Goal: Task Accomplishment & Management: Manage account settings

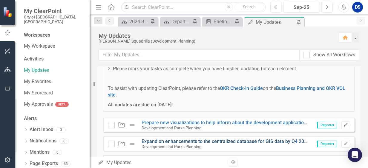
scroll to position [60, 0]
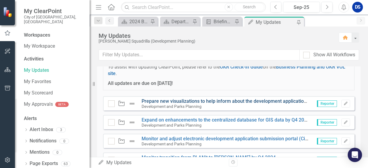
click at [186, 102] on link "Prepare new visualizations to help inform about the development application pro…" at bounding box center [247, 102] width 210 height 6
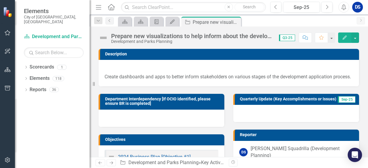
click at [107, 36] on img at bounding box center [104, 38] width 10 height 10
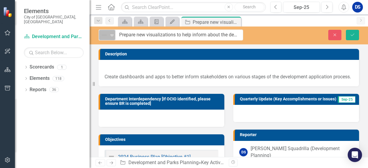
click at [107, 39] on div "Not Defined" at bounding box center [104, 35] width 9 height 8
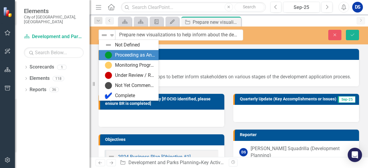
click at [112, 55] on div "Proceeding as Anticipated" at bounding box center [130, 55] width 50 height 7
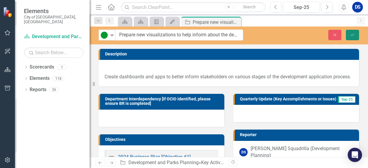
click at [355, 34] on icon "Save" at bounding box center [352, 35] width 5 height 4
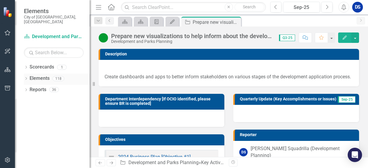
click at [34, 75] on link "Elements" at bounding box center [40, 78] width 20 height 7
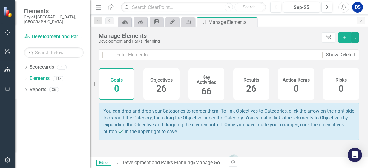
click at [162, 87] on span "26" at bounding box center [161, 89] width 10 height 10
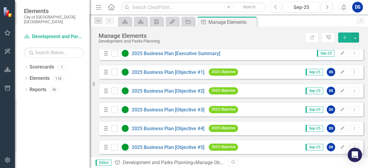
scroll to position [60, 0]
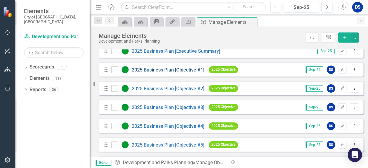
click at [159, 73] on link "2025 Business Plan [Objective #1]" at bounding box center [168, 70] width 73 height 6
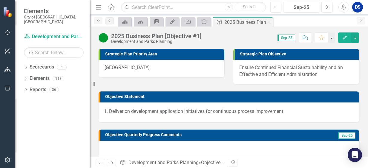
click at [99, 21] on icon "Dropdown" at bounding box center [98, 21] width 5 height 4
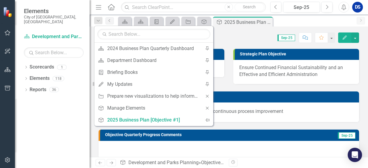
click at [113, 25] on div "Dropdown Search Scorecard 2024 Business Plan Quarterly Dashboard Pin Scorecard …" at bounding box center [229, 21] width 278 height 12
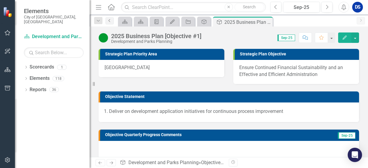
click at [109, 23] on link "Previous" at bounding box center [109, 20] width 8 height 7
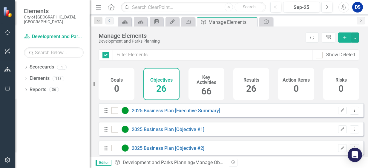
checkbox input "false"
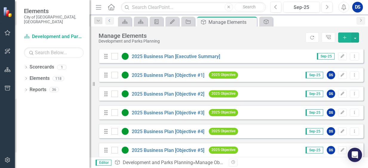
scroll to position [60, 0]
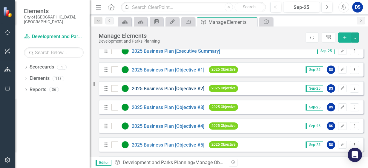
click at [179, 92] on link "2025 Business Plan [Objective #2]" at bounding box center [168, 89] width 73 height 6
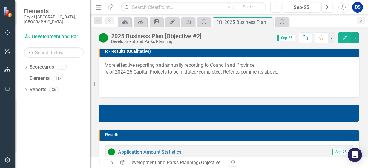
scroll to position [328, 0]
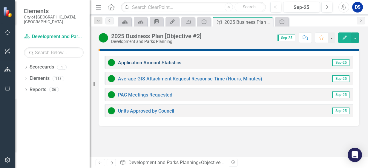
click at [142, 63] on link "Application Amount Statistics" at bounding box center [149, 63] width 63 height 6
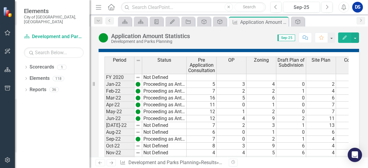
scroll to position [360, 0]
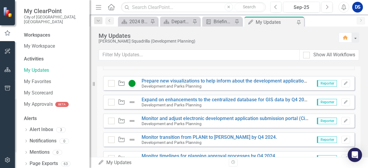
scroll to position [90, 0]
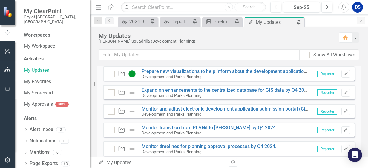
click at [109, 21] on icon "Previous" at bounding box center [109, 21] width 5 height 4
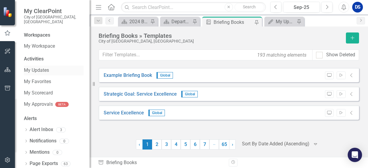
click at [39, 67] on link "My Updates" at bounding box center [54, 70] width 60 height 7
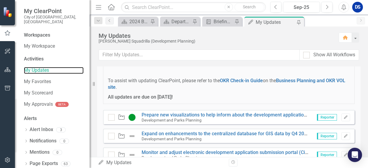
scroll to position [60, 0]
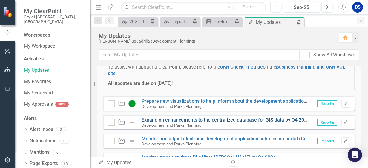
click at [170, 119] on link "Expand on enhancements to the centralized database for GIS data by Q4 2024." at bounding box center [226, 120] width 169 height 6
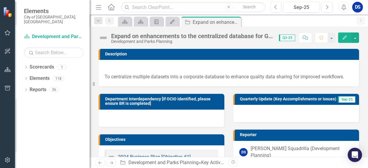
click at [106, 37] on img at bounding box center [104, 38] width 10 height 10
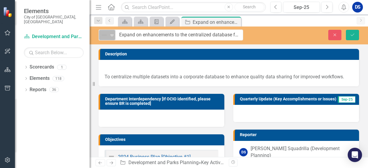
click at [108, 36] on div "Not Defined" at bounding box center [105, 35] width 8 height 7
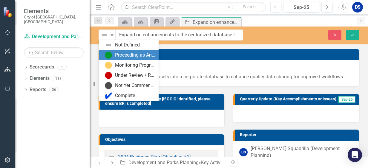
click at [122, 56] on div "Proceeding as Anticipated" at bounding box center [135, 55] width 40 height 7
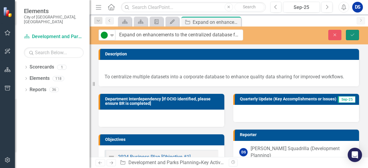
click at [351, 32] on button "Save" at bounding box center [352, 35] width 13 height 10
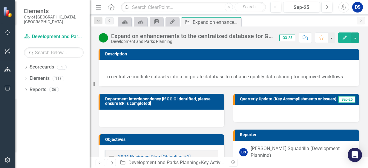
click at [280, 122] on div at bounding box center [296, 113] width 126 height 17
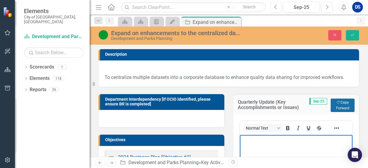
click at [341, 106] on button "Copy Forward Copy Forward" at bounding box center [343, 105] width 24 height 13
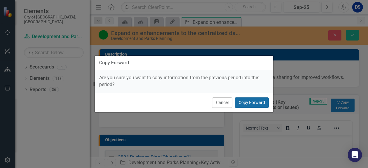
click at [254, 105] on button "Copy Forward" at bounding box center [252, 103] width 34 height 10
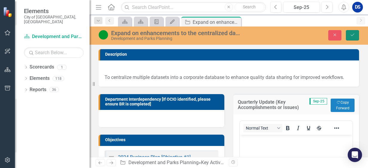
click at [353, 35] on icon "Save" at bounding box center [352, 35] width 5 height 4
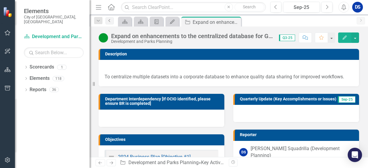
click at [111, 21] on icon "Previous" at bounding box center [109, 21] width 5 height 4
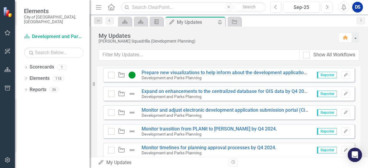
scroll to position [90, 0]
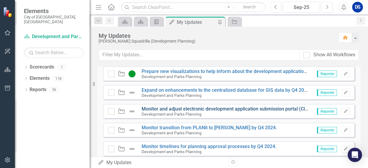
click at [185, 107] on link "Monitor and adjust electronic development application submission portal (Citize…" at bounding box center [250, 109] width 216 height 6
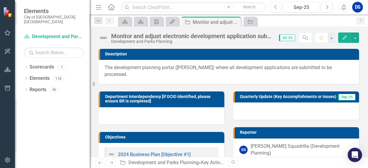
click at [104, 38] on img at bounding box center [104, 38] width 10 height 10
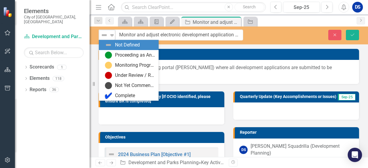
click at [110, 36] on icon "Expand" at bounding box center [112, 35] width 6 height 5
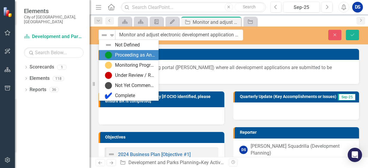
click at [114, 54] on div "Proceeding as Anticipated" at bounding box center [130, 55] width 50 height 7
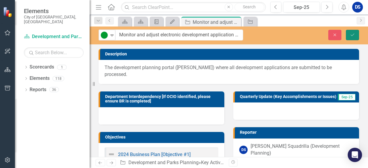
drag, startPoint x: 356, startPoint y: 31, endPoint x: 173, endPoint y: 29, distance: 182.7
click at [356, 31] on button "Save" at bounding box center [352, 35] width 13 height 10
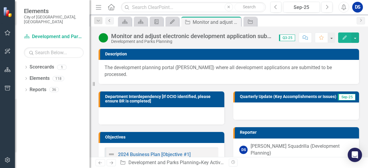
click at [108, 23] on link "Previous" at bounding box center [109, 20] width 8 height 7
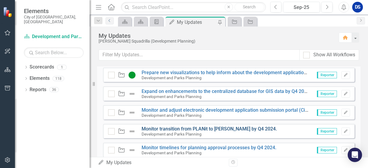
scroll to position [90, 0]
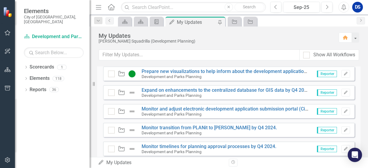
click at [161, 132] on small "Development and Parks Planning" at bounding box center [172, 133] width 60 height 5
click at [162, 130] on div "Development and Parks Planning" at bounding box center [209, 132] width 135 height 5
click at [166, 127] on link "Monitor transition from PLANit to [PERSON_NAME] by Q4 2024." at bounding box center [209, 128] width 135 height 6
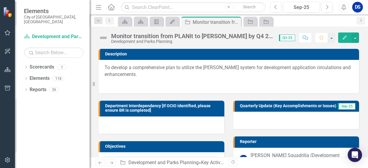
click at [256, 37] on div "Monitor transition from PLANit to [PERSON_NAME] by Q4 2024." at bounding box center [192, 36] width 162 height 7
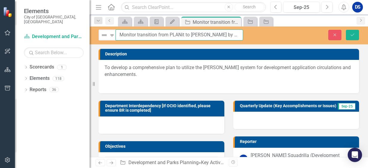
drag, startPoint x: 233, startPoint y: 34, endPoint x: 238, endPoint y: 35, distance: 4.9
click at [233, 34] on input "Monitor transition from PLANit to [PERSON_NAME] by Q4 2024." at bounding box center [179, 35] width 127 height 11
type input "Monitor transition from PLANit to [PERSON_NAME] by Q4 2025."
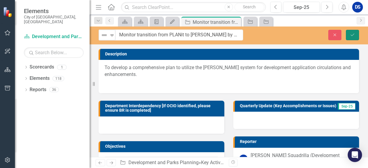
click at [354, 35] on icon "Save" at bounding box center [352, 35] width 5 height 4
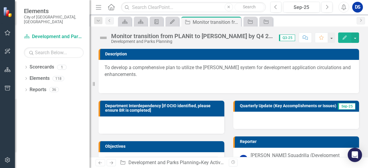
click at [102, 36] on img at bounding box center [104, 38] width 10 height 10
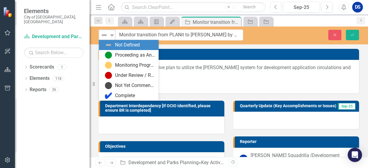
click at [115, 36] on icon "Expand" at bounding box center [112, 35] width 6 height 5
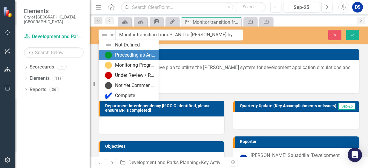
drag, startPoint x: 104, startPoint y: 54, endPoint x: 155, endPoint y: 50, distance: 51.2
click at [104, 54] on div "Proceeding as Anticipated" at bounding box center [129, 55] width 60 height 10
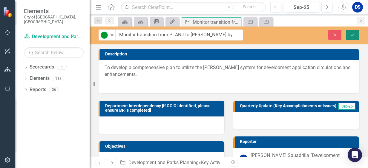
click at [356, 36] on button "Save" at bounding box center [352, 35] width 13 height 10
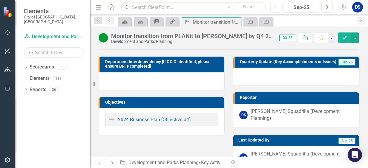
scroll to position [57, 0]
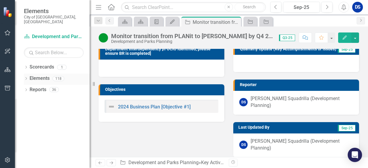
click at [46, 75] on link "Elements" at bounding box center [40, 78] width 20 height 7
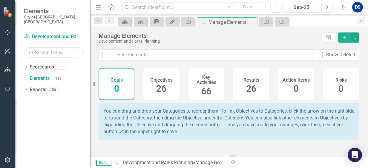
click at [162, 87] on span "26" at bounding box center [161, 89] width 10 height 10
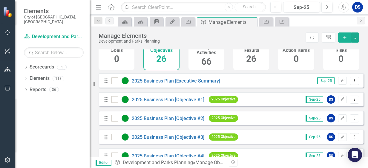
scroll to position [60, 0]
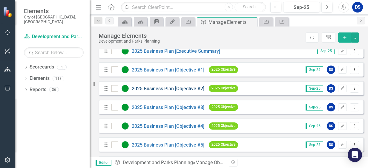
click at [158, 92] on link "2025 Business Plan [Objective #2]" at bounding box center [168, 89] width 73 height 6
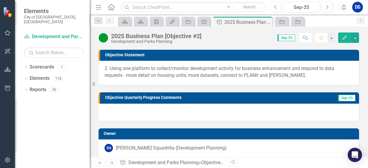
scroll to position [30, 0]
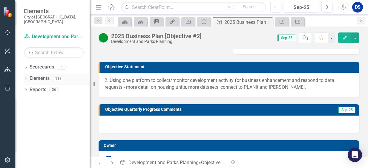
click at [39, 75] on link "Elements" at bounding box center [40, 78] width 20 height 7
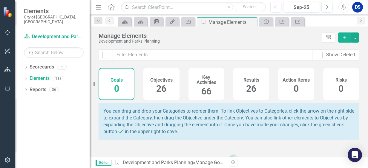
click at [164, 89] on span "26" at bounding box center [161, 89] width 10 height 10
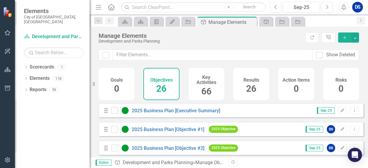
checkbox input "false"
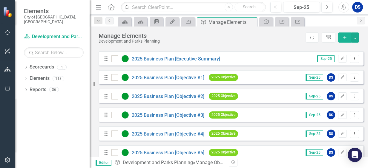
scroll to position [60, 0]
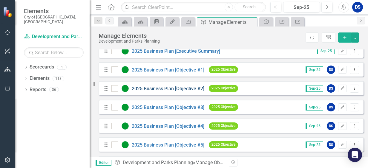
click at [177, 92] on link "2025 Business Plan [Objective #2]" at bounding box center [168, 89] width 73 height 6
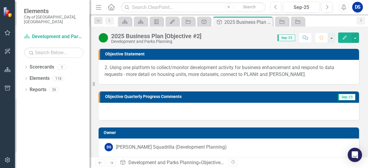
scroll to position [30, 0]
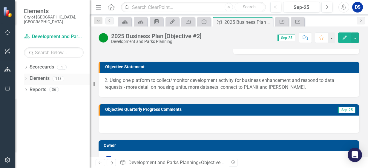
click at [42, 75] on link "Elements" at bounding box center [40, 78] width 20 height 7
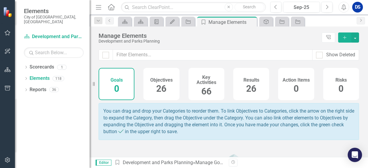
click at [156, 89] on span "26" at bounding box center [161, 89] width 10 height 10
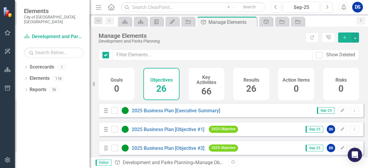
checkbox input "false"
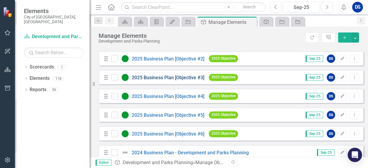
click at [174, 81] on link "2025 Business Plan [Objective #3]" at bounding box center [168, 78] width 73 height 6
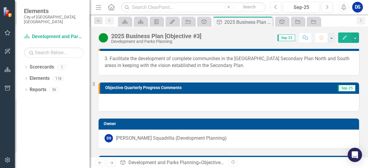
scroll to position [60, 0]
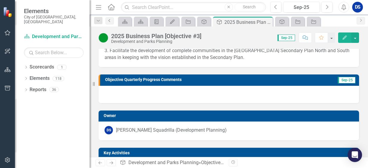
click at [107, 21] on icon "Previous" at bounding box center [109, 21] width 5 height 4
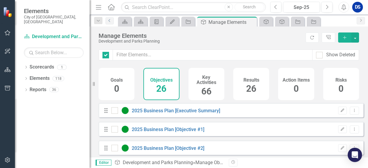
checkbox input "false"
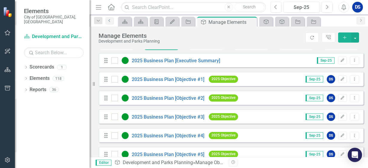
scroll to position [60, 0]
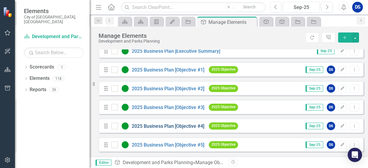
click at [176, 129] on link "2025 Business Plan [Objective #4]" at bounding box center [168, 127] width 73 height 6
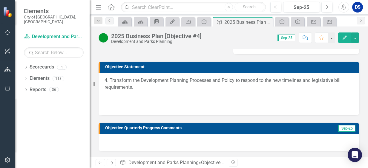
scroll to position [60, 0]
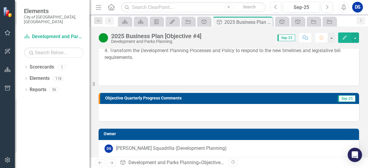
click at [223, 111] on div at bounding box center [229, 112] width 260 height 17
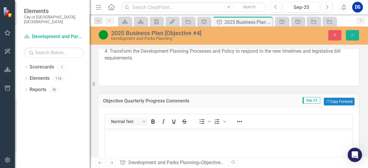
scroll to position [0, 0]
click at [331, 103] on button "Copy Forward Copy Forward" at bounding box center [339, 102] width 31 height 8
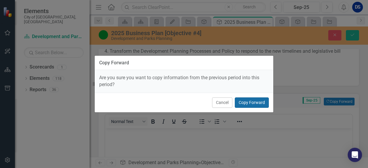
click at [251, 102] on button "Copy Forward" at bounding box center [252, 103] width 34 height 10
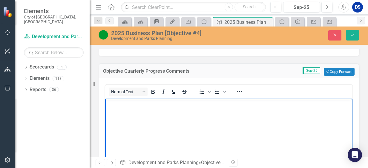
scroll to position [60, 0]
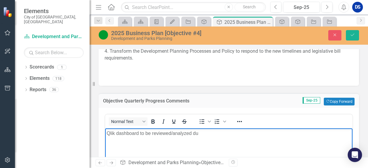
click at [201, 135] on p "Qlik dashboard to be reviewed/analyzed du" at bounding box center [229, 133] width 244 height 7
drag, startPoint x: 107, startPoint y: 133, endPoint x: 109, endPoint y: 130, distance: 3.5
click at [108, 132] on p "Qlik dashboard to be reviewed/analyzed du" at bounding box center [229, 133] width 244 height 7
click at [160, 133] on p "Existing Qlik dashboard to be reviewed/analyzed du" at bounding box center [229, 133] width 244 height 7
click at [227, 135] on p "Existing Qlik dashboard/data to be reviewed/analyzed du" at bounding box center [229, 133] width 244 height 7
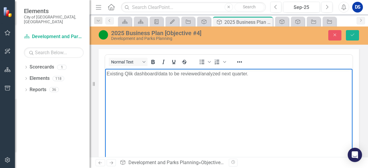
scroll to position [149, 0]
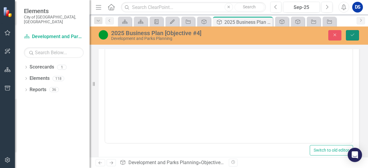
click at [351, 36] on icon "Save" at bounding box center [352, 35] width 5 height 4
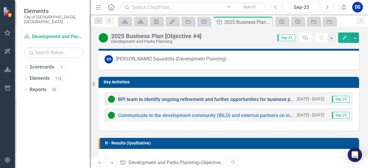
click at [228, 99] on link "BPI team to identify ongoing refinement and further opportunities for business …" at bounding box center [374, 100] width 513 height 6
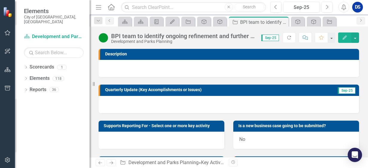
click at [156, 102] on div at bounding box center [229, 104] width 260 height 17
drag, startPoint x: 156, startPoint y: 102, endPoint x: 231, endPoint y: 102, distance: 75.5
click at [156, 101] on div at bounding box center [229, 104] width 260 height 17
click at [266, 106] on div at bounding box center [229, 104] width 260 height 17
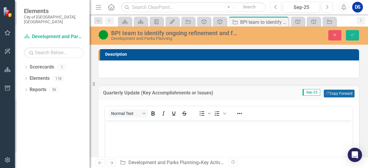
click at [332, 90] on button "Copy Forward Copy Forward" at bounding box center [339, 94] width 31 height 8
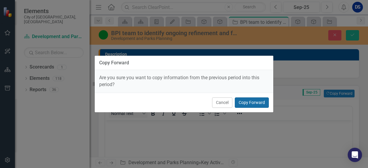
click at [253, 100] on button "Copy Forward" at bounding box center [252, 103] width 34 height 10
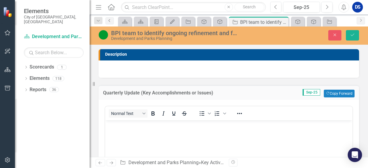
click at [108, 20] on icon "Previous" at bounding box center [109, 21] width 5 height 4
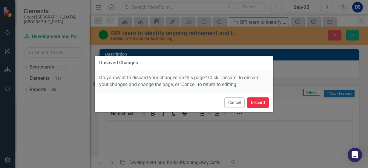
click at [258, 105] on button "Discard" at bounding box center [258, 103] width 22 height 10
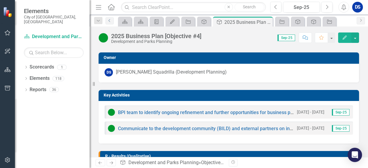
scroll to position [149, 0]
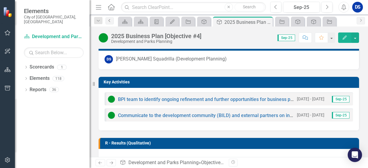
click at [109, 22] on link "Previous" at bounding box center [109, 20] width 8 height 7
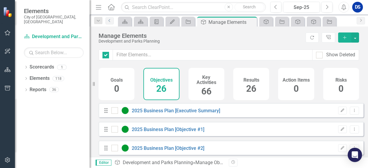
checkbox input "false"
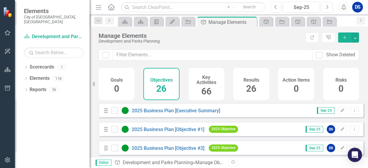
scroll to position [60, 0]
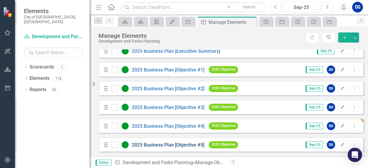
click at [168, 148] on link "2025 Business Plan [Objective #5]" at bounding box center [168, 145] width 73 height 6
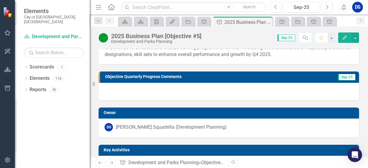
scroll to position [90, 0]
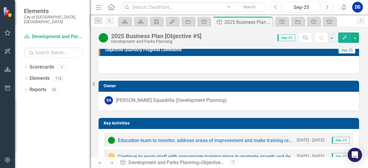
click at [107, 20] on link "Previous" at bounding box center [109, 20] width 8 height 7
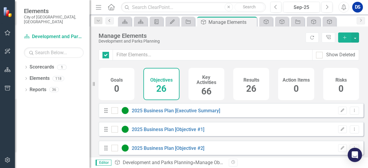
checkbox input "false"
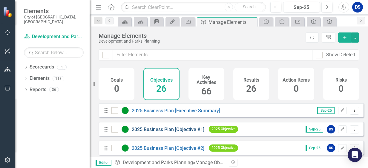
click at [156, 133] on link "2025 Business Plan [Objective #1]" at bounding box center [168, 130] width 73 height 6
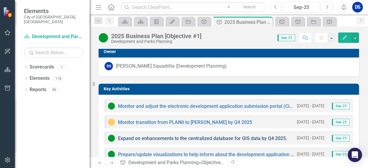
scroll to position [149, 0]
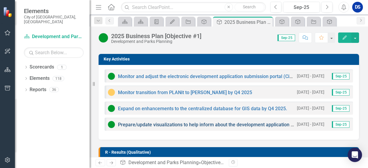
click at [205, 126] on link "Prepare/update visualizations to help inform about the development application …" at bounding box center [226, 125] width 216 height 6
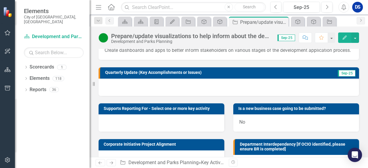
scroll to position [30, 0]
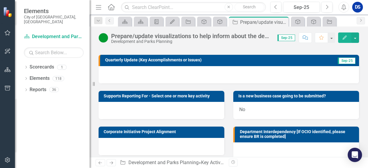
click at [156, 84] on div at bounding box center [229, 74] width 260 height 17
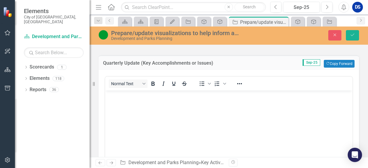
scroll to position [0, 0]
click at [128, 98] on p "Rich Text Area. Press ALT-0 for help." at bounding box center [229, 95] width 244 height 7
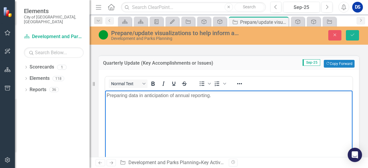
click at [129, 96] on p "Preparing data in anticipation of annual reporting." at bounding box center [229, 95] width 244 height 7
drag, startPoint x: 240, startPoint y: 95, endPoint x: 260, endPoint y: 104, distance: 21.8
click at [240, 95] on p "Preparing departmental data in anticipation of annual reporting." at bounding box center [229, 95] width 244 height 7
click at [353, 35] on icon "submit" at bounding box center [353, 35] width 4 height 2
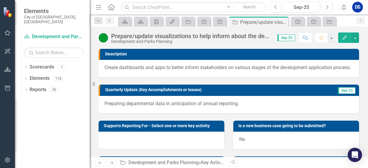
click at [110, 19] on icon "Previous" at bounding box center [109, 21] width 5 height 4
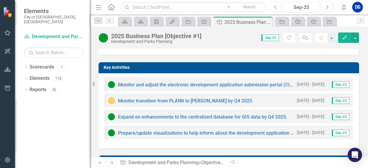
scroll to position [149, 0]
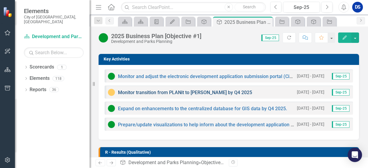
click at [169, 93] on link "Monitor transition from PLANit to [PERSON_NAME] by Q4 2025" at bounding box center [185, 93] width 134 height 6
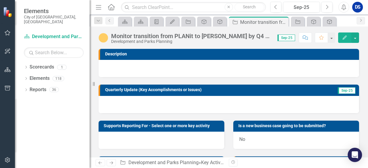
click at [131, 102] on div at bounding box center [229, 104] width 260 height 17
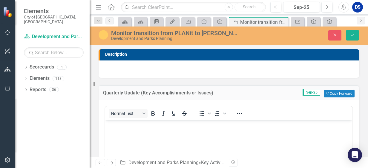
click at [102, 36] on img at bounding box center [104, 35] width 10 height 10
click at [103, 37] on img at bounding box center [104, 35] width 10 height 10
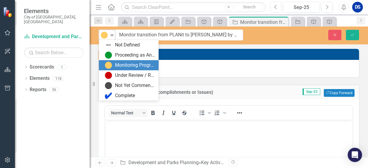
click at [111, 36] on icon "Expand" at bounding box center [112, 35] width 6 height 5
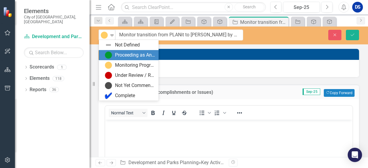
click at [116, 53] on div "Proceeding as Anticipated" at bounding box center [135, 55] width 40 height 7
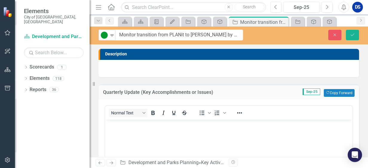
click at [124, 134] on body "Rich Text Area. Press ALT-0 for help." at bounding box center [228, 165] width 247 height 90
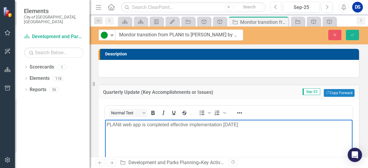
click at [269, 125] on p "PLANit web app is completed effective implementation [DATE]" at bounding box center [229, 125] width 244 height 7
drag, startPoint x: 142, startPoint y: 126, endPoint x: 144, endPoint y: 123, distance: 3.6
click at [142, 125] on p "PLANit web app is completed effective implementation on [DATE]." at bounding box center [229, 125] width 244 height 7
click at [240, 125] on p "PLANit web app completed in Q3 and effective implementation on [DATE]." at bounding box center [229, 125] width 244 height 7
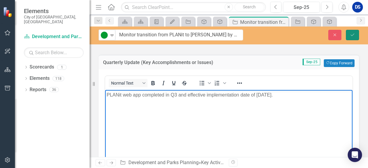
click at [354, 35] on icon "Save" at bounding box center [352, 35] width 5 height 4
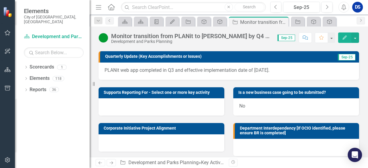
scroll to position [0, 0]
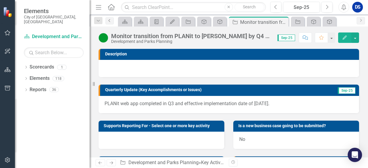
click at [111, 23] on link "Previous" at bounding box center [109, 20] width 8 height 7
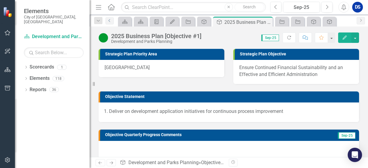
scroll to position [119, 0]
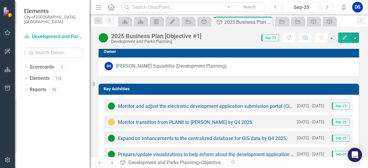
click at [113, 124] on img at bounding box center [111, 122] width 7 height 7
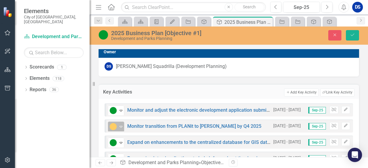
click at [121, 125] on icon "Expand" at bounding box center [121, 127] width 6 height 5
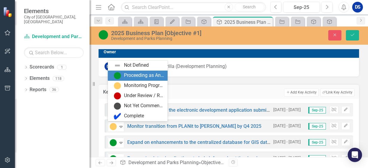
click at [132, 77] on div "Proceeding as Anticipated" at bounding box center [144, 75] width 40 height 7
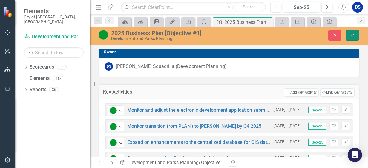
click at [354, 36] on icon "Save" at bounding box center [352, 35] width 5 height 4
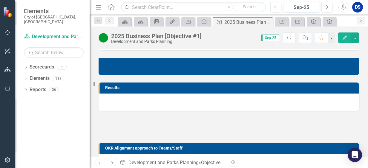
scroll to position [328, 0]
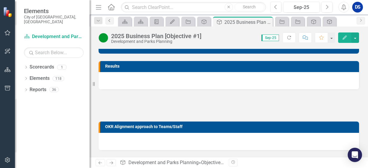
click at [110, 21] on icon "Previous" at bounding box center [109, 21] width 5 height 4
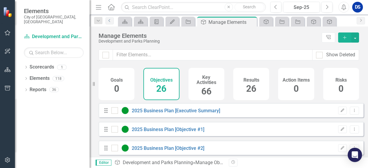
checkbox input "false"
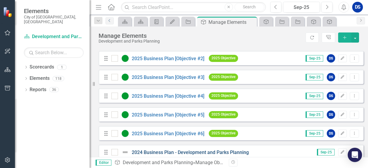
scroll to position [119, 0]
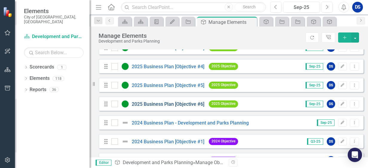
click at [173, 107] on link "2025 Business Plan [Objective #6]" at bounding box center [168, 105] width 73 height 6
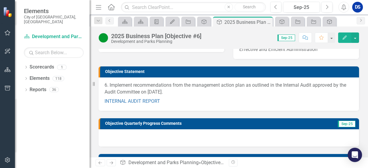
scroll to position [60, 0]
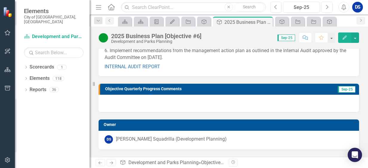
click at [164, 100] on div at bounding box center [229, 103] width 260 height 17
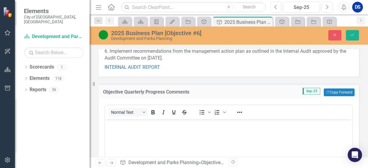
scroll to position [0, 0]
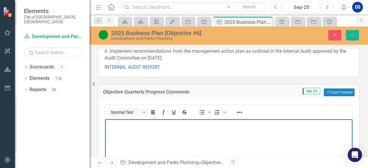
click at [119, 131] on body "Rich Text Area. Press ALT-0 for help." at bounding box center [228, 164] width 247 height 90
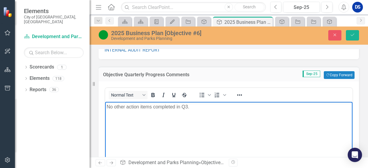
scroll to position [90, 0]
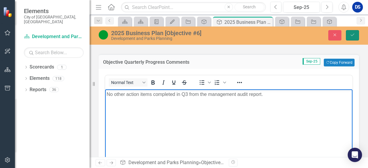
click at [354, 38] on button "Save" at bounding box center [352, 35] width 13 height 10
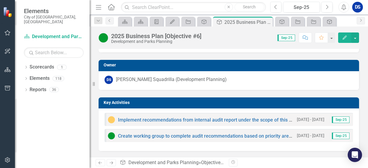
scroll to position [0, 0]
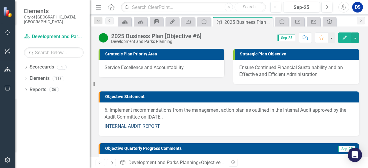
click at [130, 125] on link "INTERNAL AUDIT REPORT" at bounding box center [132, 127] width 56 height 6
